Goal: Task Accomplishment & Management: Complete application form

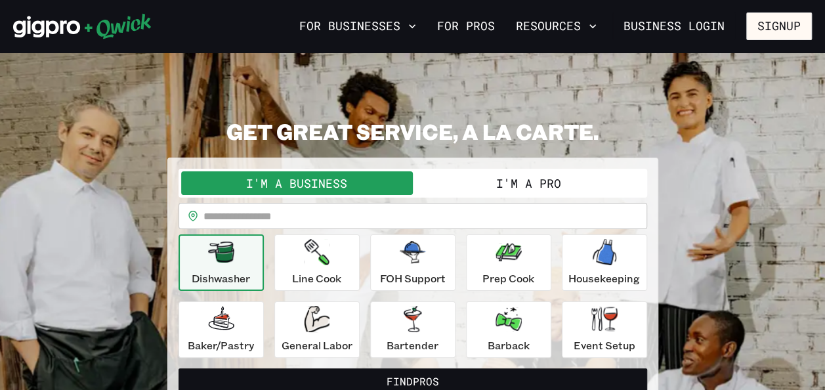
click at [519, 181] on button "I'm a Pro" at bounding box center [529, 183] width 232 height 24
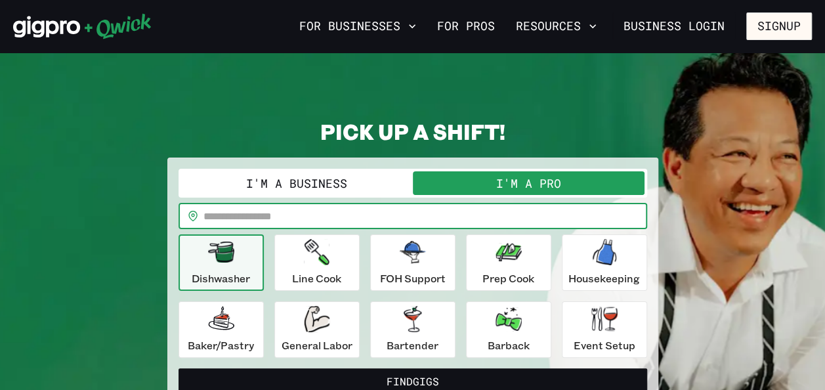
click at [294, 210] on input "text" at bounding box center [426, 216] width 444 height 26
type input "*****"
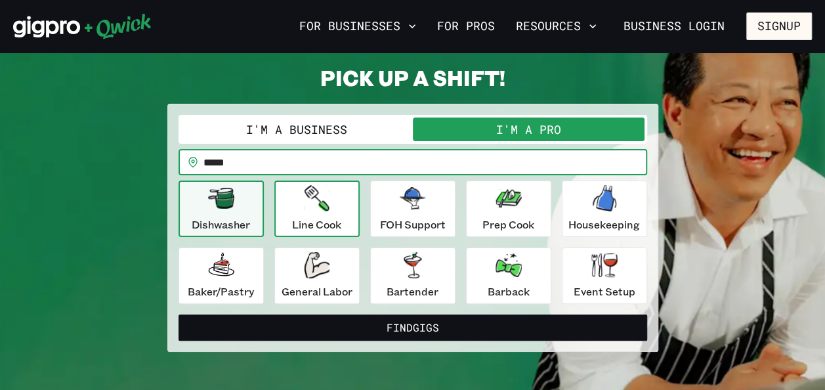
scroll to position [55, 0]
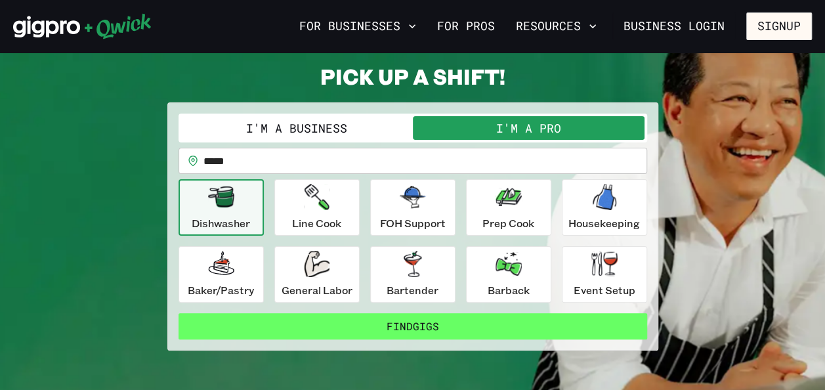
click at [415, 324] on button "Find Gigs" at bounding box center [413, 326] width 469 height 26
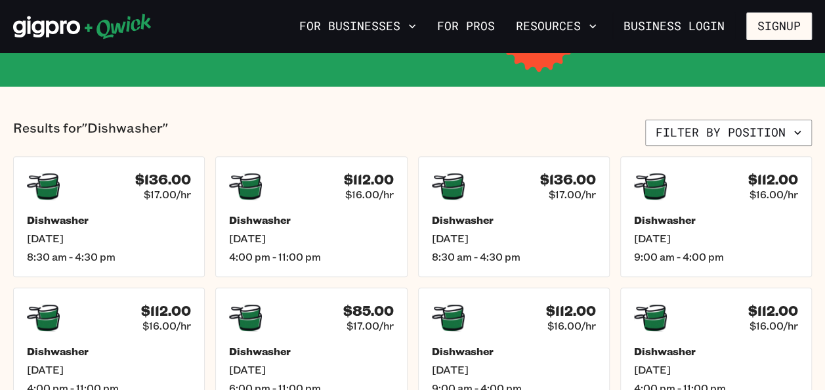
scroll to position [267, 0]
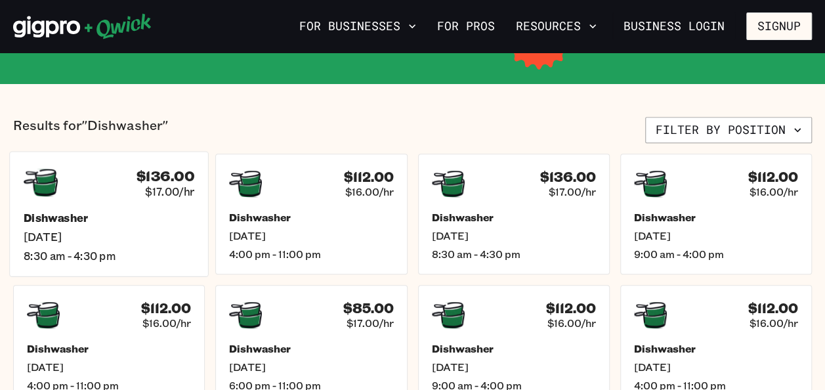
click at [149, 220] on h5 "Dishwasher" at bounding box center [109, 218] width 171 height 14
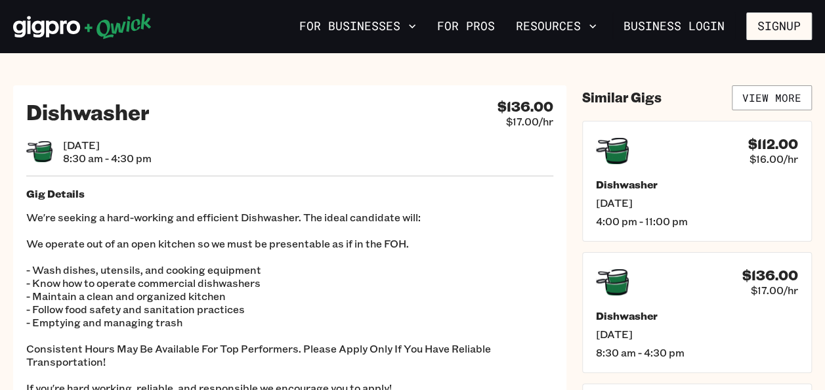
scroll to position [267, 0]
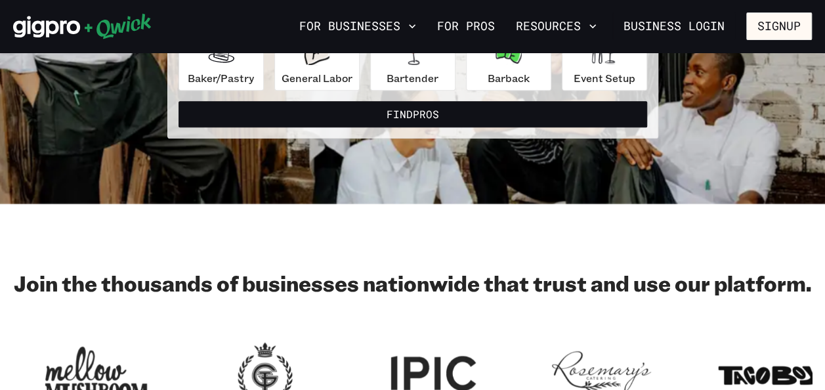
scroll to position [55, 0]
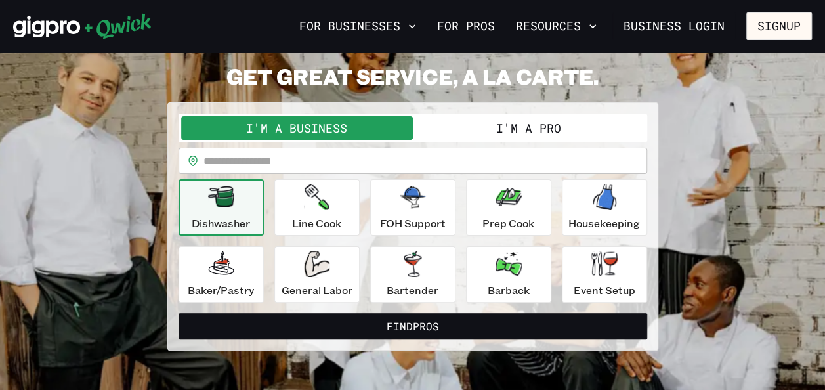
click at [525, 122] on button "I'm a Pro" at bounding box center [529, 128] width 232 height 24
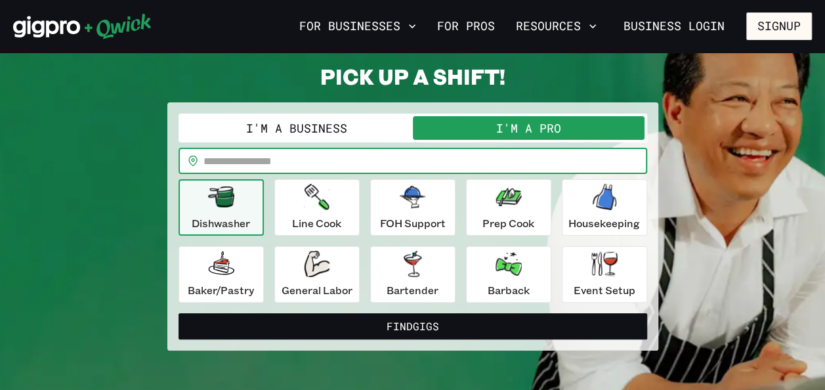
click at [253, 163] on input "text" at bounding box center [426, 161] width 444 height 26
type input "*****"
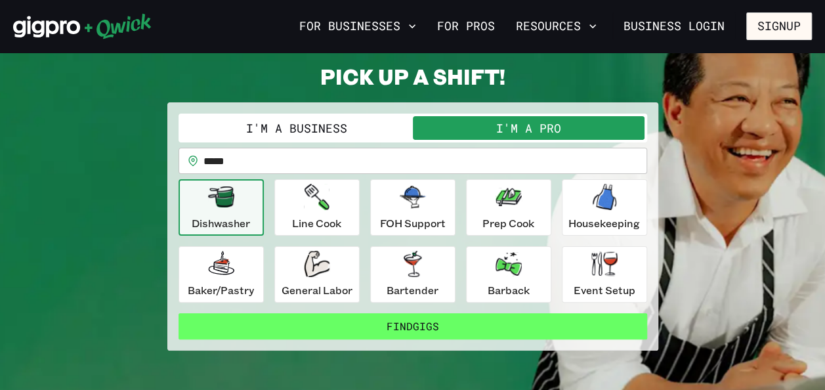
click at [393, 326] on button "Find Gigs" at bounding box center [413, 326] width 469 height 26
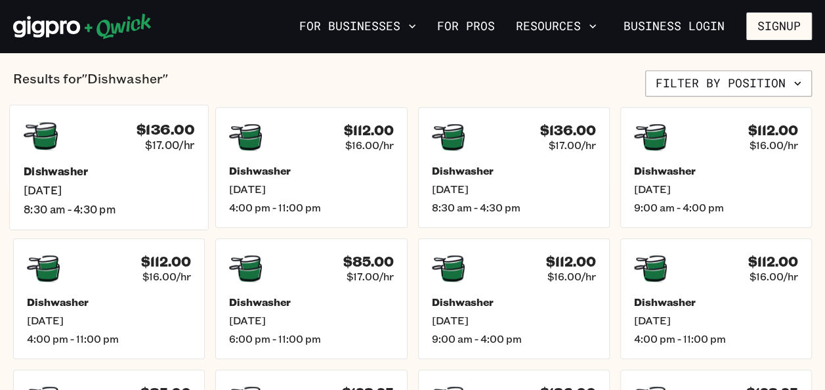
scroll to position [313, 0]
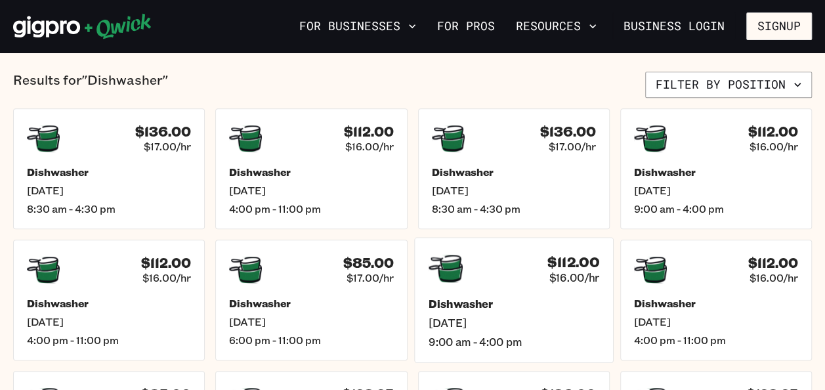
click at [519, 273] on div "$112.00 $16.00/hr" at bounding box center [513, 269] width 171 height 34
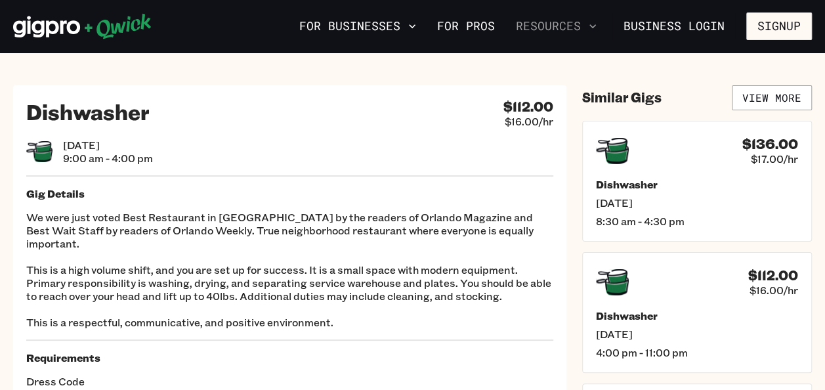
click at [552, 29] on button "Resources" at bounding box center [556, 26] width 91 height 22
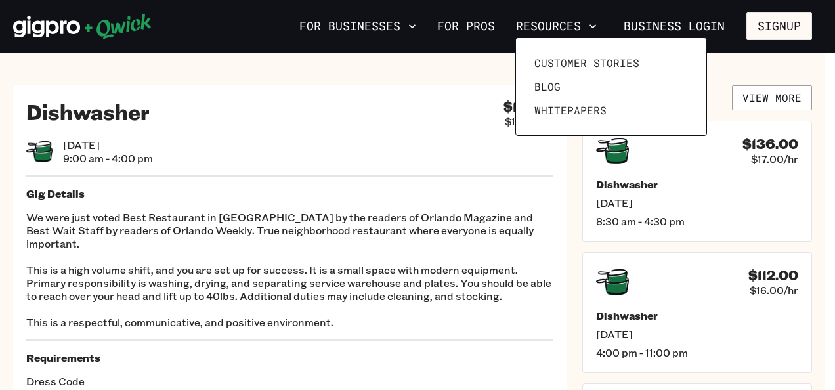
click at [473, 106] on div at bounding box center [417, 195] width 835 height 390
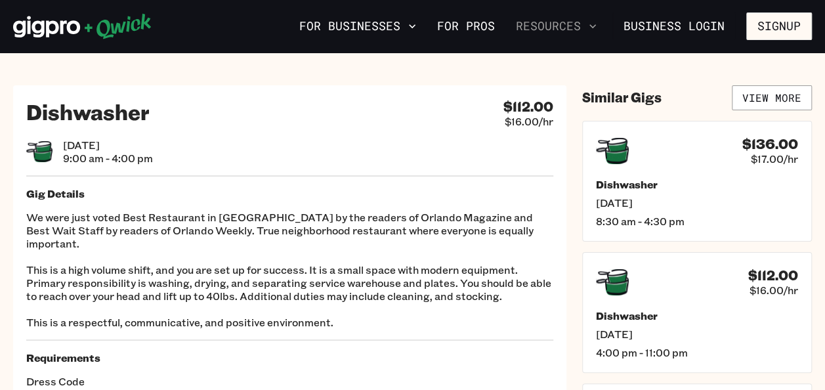
click at [544, 27] on button "Resources" at bounding box center [556, 26] width 91 height 22
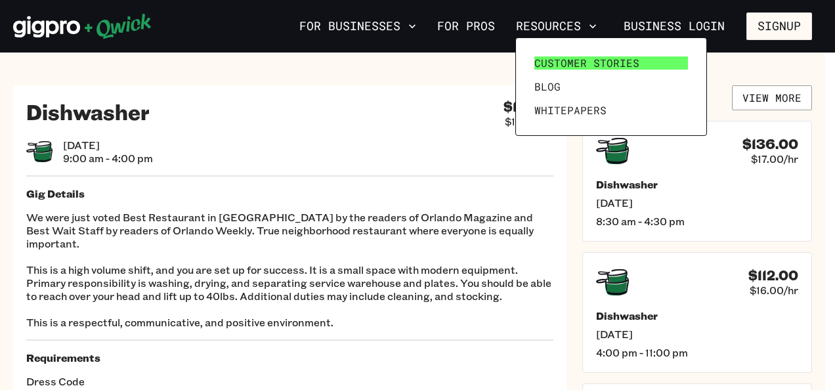
click at [548, 56] on span "Customer stories" at bounding box center [587, 62] width 105 height 13
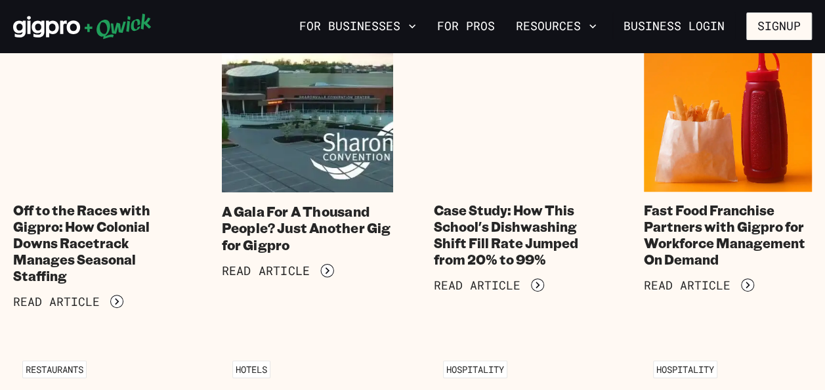
scroll to position [156, 0]
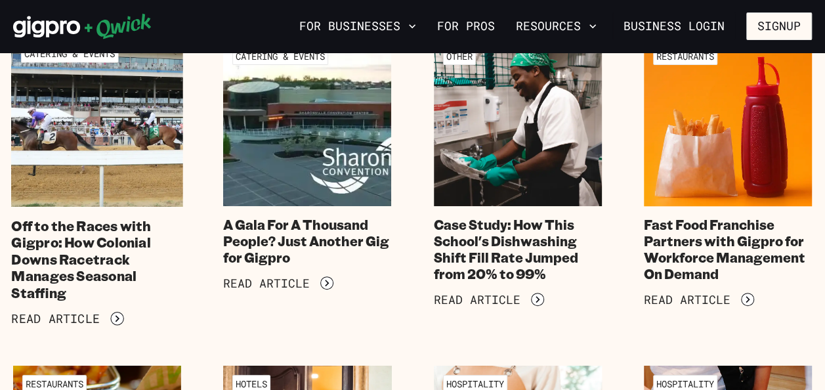
click at [87, 143] on img at bounding box center [96, 120] width 171 height 171
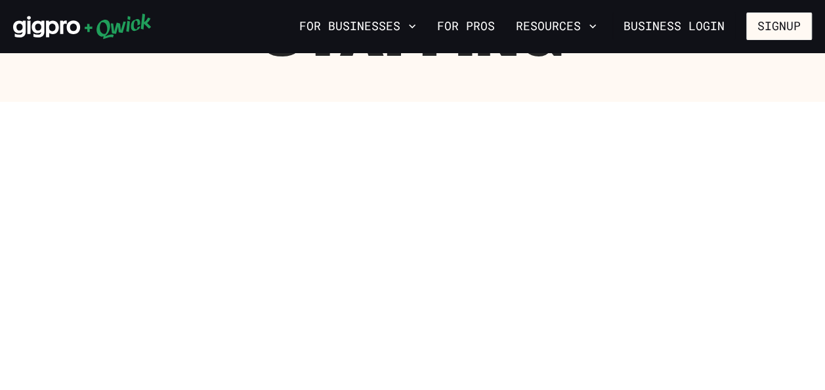
scroll to position [393, 0]
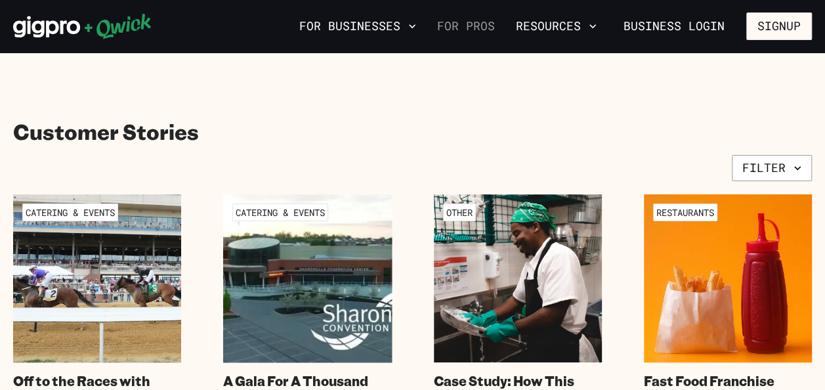
click at [470, 28] on link "For Pros" at bounding box center [466, 26] width 68 height 22
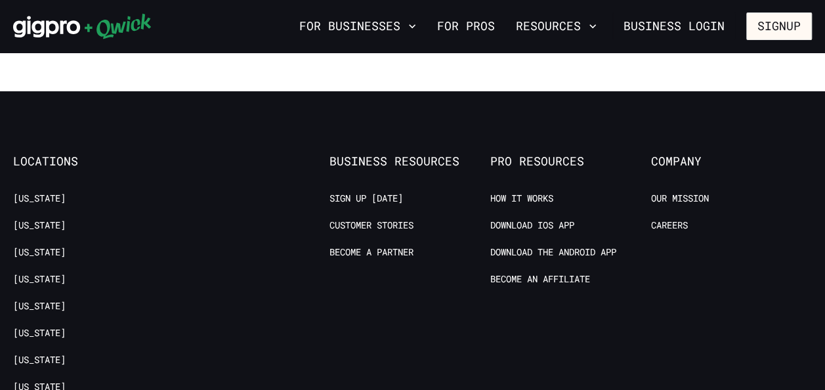
scroll to position [2472, 0]
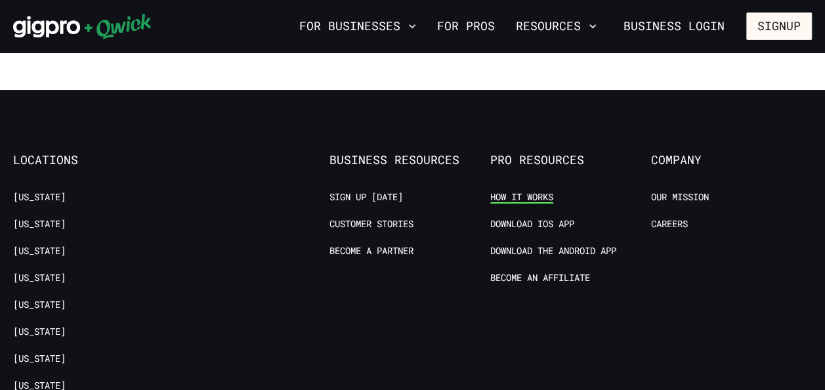
click at [524, 196] on link "How it Works" at bounding box center [522, 197] width 63 height 12
